Goal: Task Accomplishment & Management: Use online tool/utility

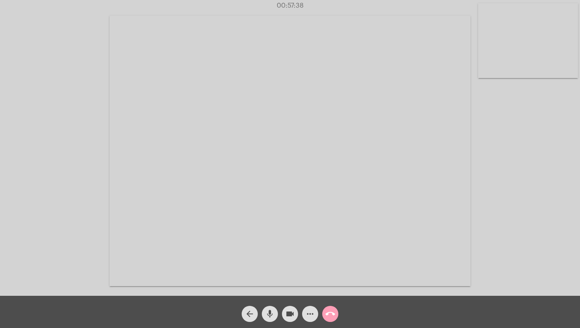
click at [327, 314] on mat-icon "call_end" at bounding box center [330, 314] width 10 height 10
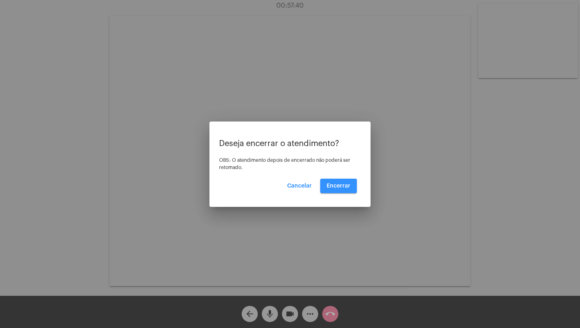
click at [346, 186] on span "Encerrar" at bounding box center [339, 186] width 24 height 6
